Goal: Task Accomplishment & Management: Use online tool/utility

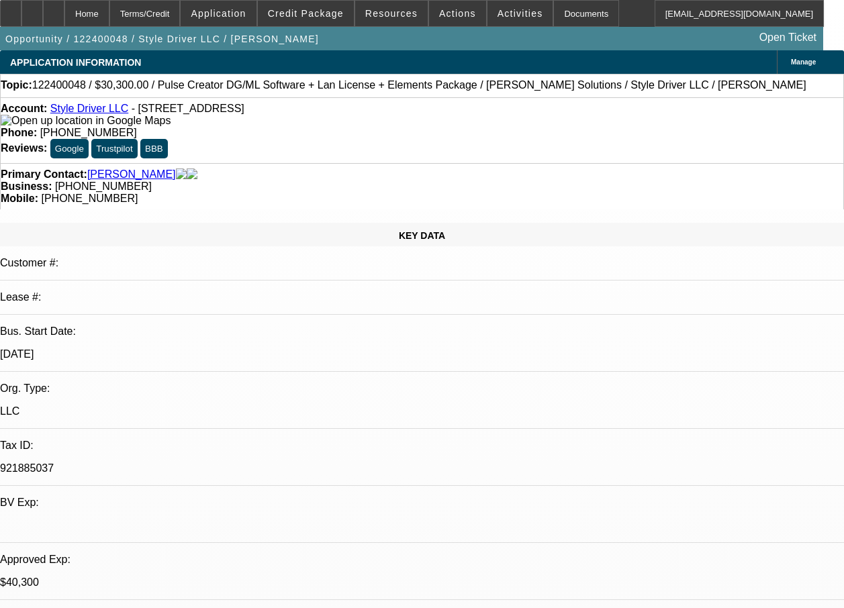
select select "0"
select select "2"
select select "0"
select select "2"
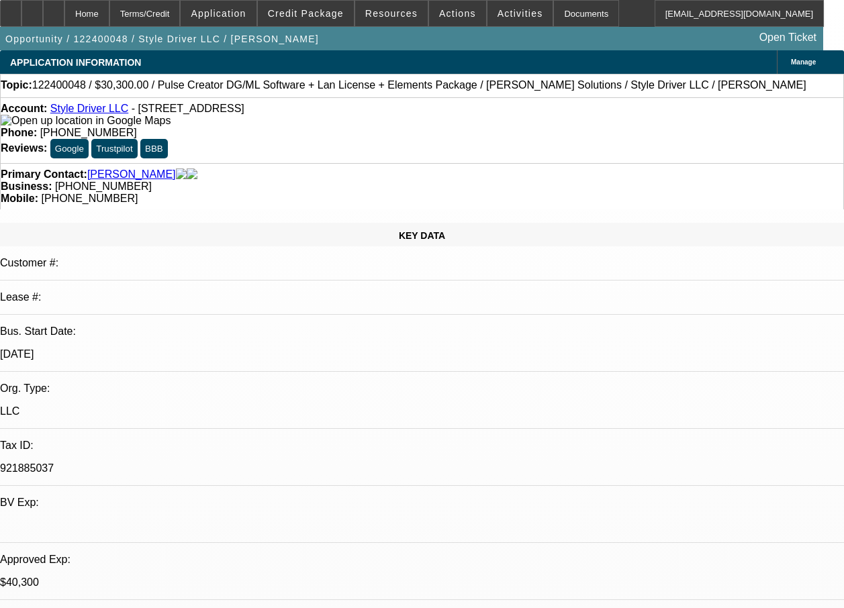
select select "0"
select select "2"
select select "0"
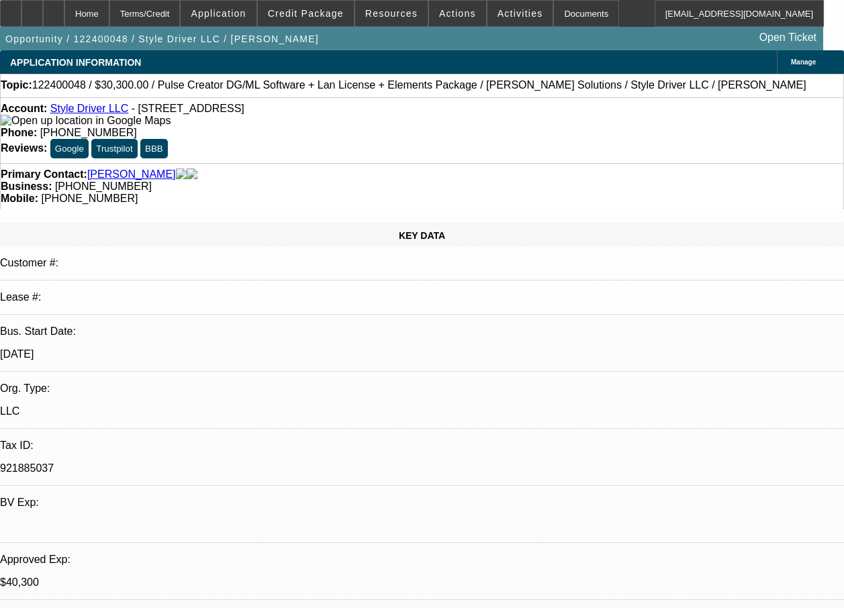
select select "2"
select select "0"
select select "1"
select select "2"
select select "6"
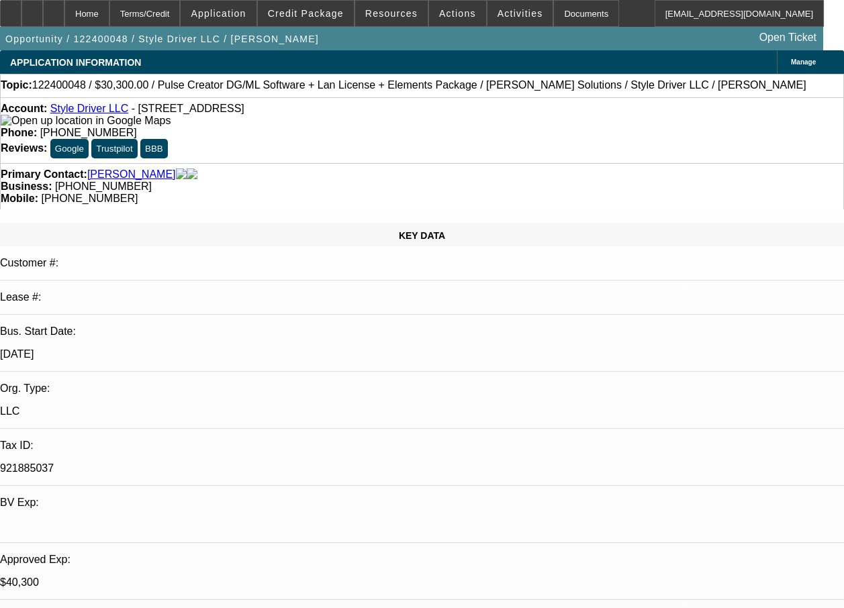
select select "1"
select select "2"
select select "6"
select select "1"
select select "2"
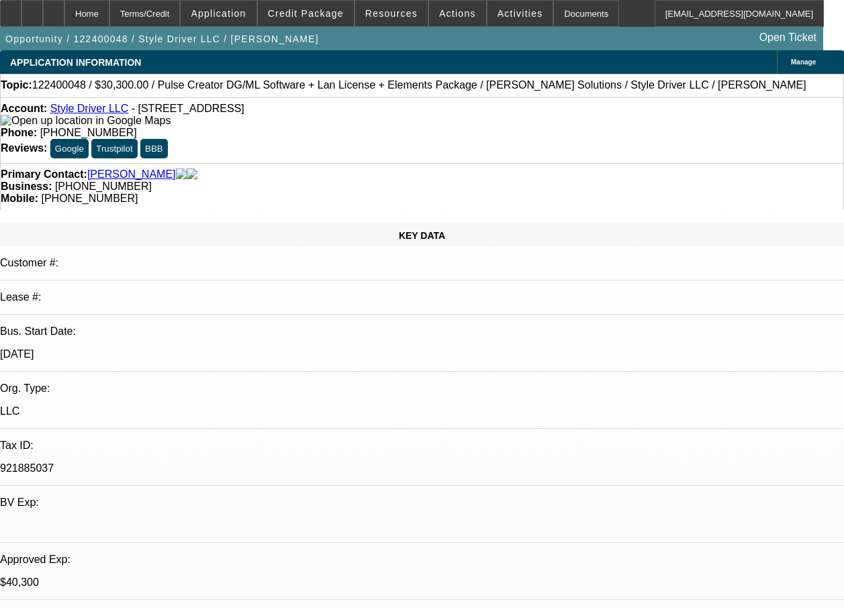
select select "6"
select select "1"
select select "2"
select select "6"
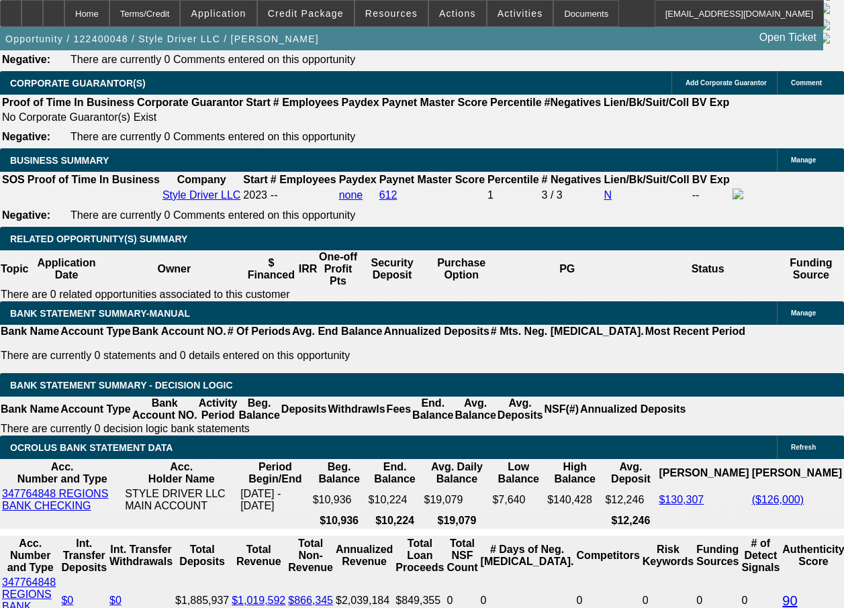
scroll to position [2658, 0]
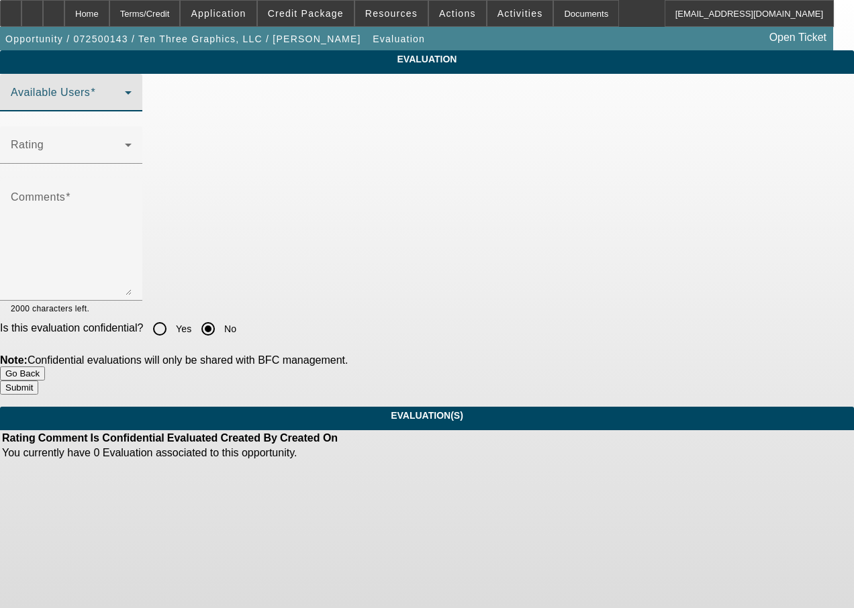
click at [123, 106] on span at bounding box center [68, 98] width 114 height 16
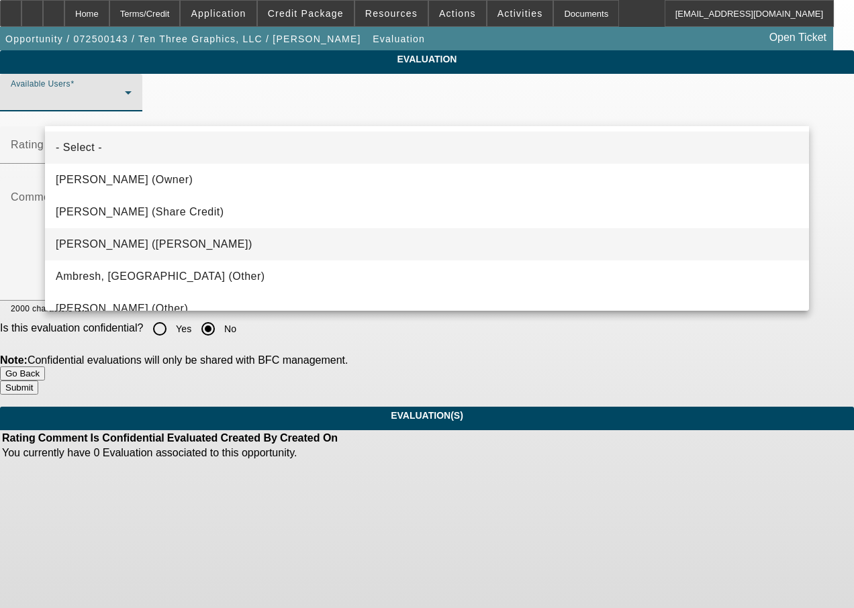
click at [121, 248] on span "Gonzalez, Amanda (Lease Admin)" at bounding box center [154, 244] width 197 height 16
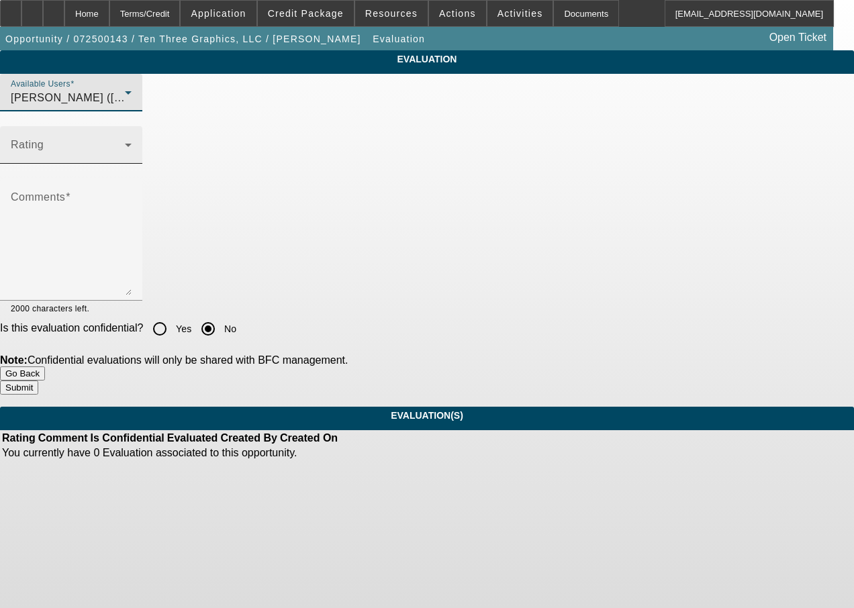
click at [125, 158] on span at bounding box center [68, 150] width 114 height 16
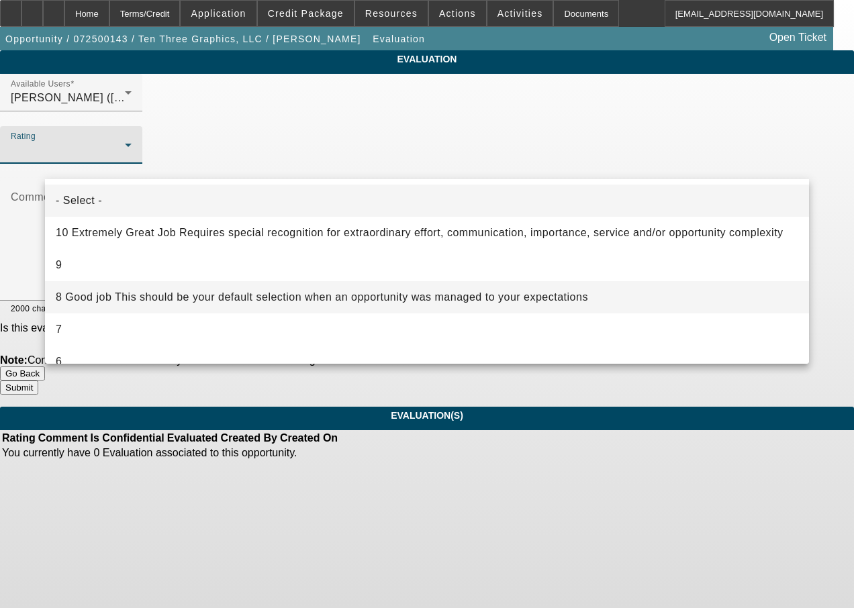
click at [119, 293] on span "8 Good job This should be your default selection when an opportunity was manage…" at bounding box center [322, 297] width 532 height 16
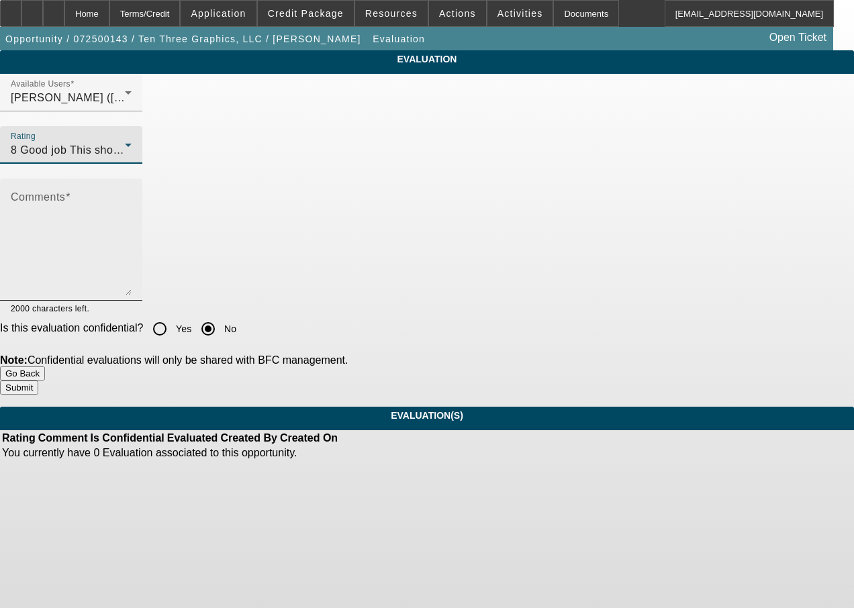
click at [129, 279] on textarea "Comments" at bounding box center [71, 245] width 121 height 101
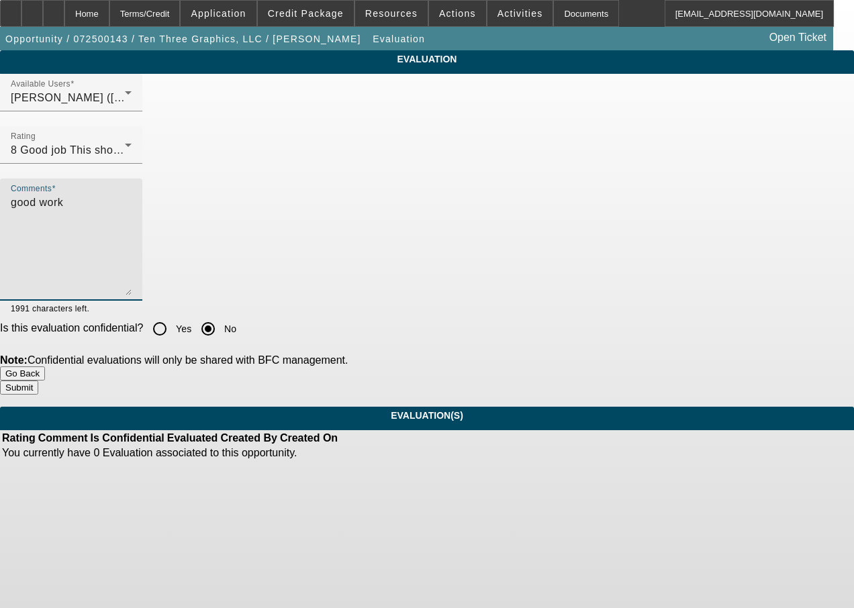
type textarea "good work"
click at [38, 386] on button "Submit" at bounding box center [19, 388] width 38 height 14
